Goal: Task Accomplishment & Management: Complete application form

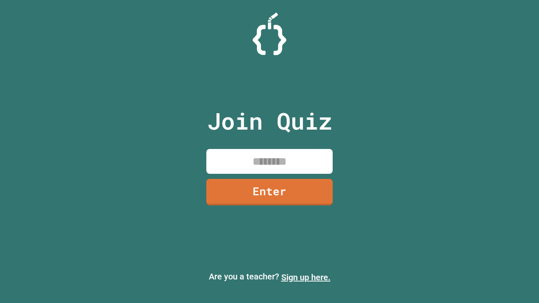
click at [306, 278] on link "Sign up here." at bounding box center [305, 278] width 49 height 10
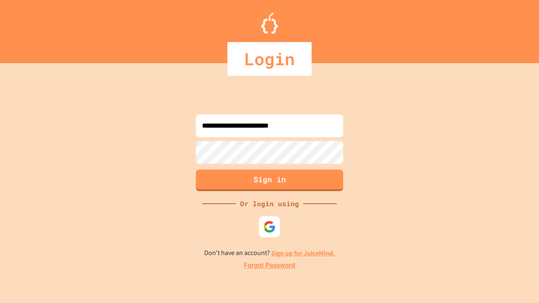
type input "**********"
